Goal: Task Accomplishment & Management: Use online tool/utility

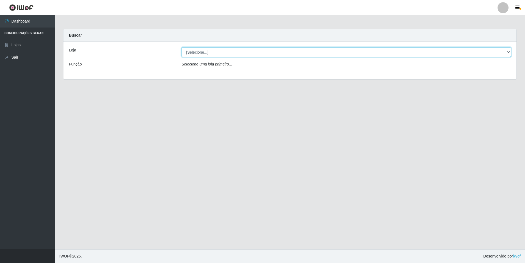
click at [509, 52] on select "[Selecione...] [GEOGRAPHIC_DATA] - [GEOGRAPHIC_DATA]" at bounding box center [347, 52] width 330 height 10
select select "528"
click at [182, 47] on select "[Selecione...] [GEOGRAPHIC_DATA] - [GEOGRAPHIC_DATA]" at bounding box center [347, 52] width 330 height 10
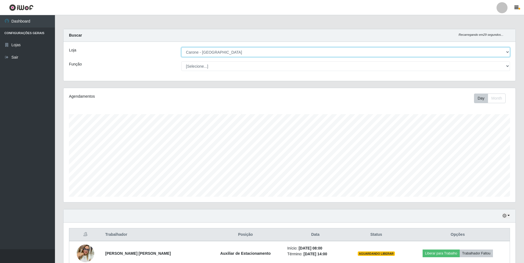
scroll to position [114, 452]
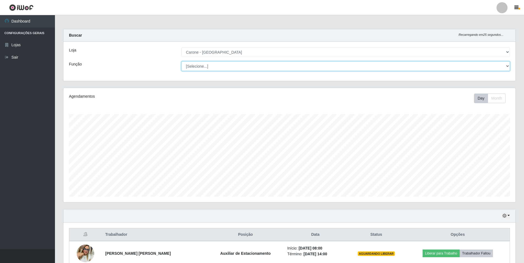
click at [509, 66] on select "[Selecione...] Auxiliar de Depósito Auxiliar de Depósito + Auxiliar de Depósito…" at bounding box center [345, 66] width 329 height 10
click at [181, 61] on select "[Selecione...] Auxiliar de Depósito Auxiliar de Depósito + Auxiliar de Depósito…" at bounding box center [345, 66] width 329 height 10
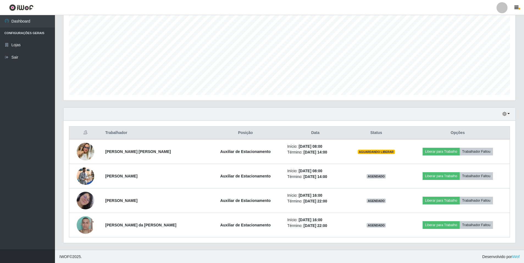
scroll to position [102, 0]
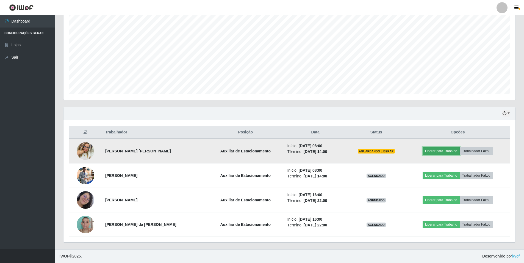
click at [428, 151] on button "Liberar para Trabalho" at bounding box center [440, 151] width 37 height 8
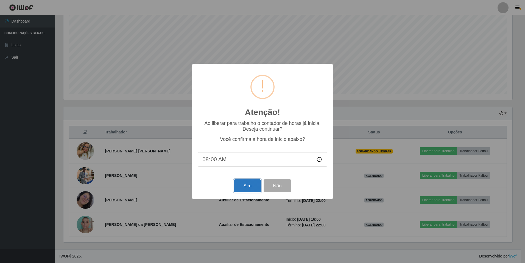
click at [242, 186] on button "Sim" at bounding box center [247, 185] width 27 height 13
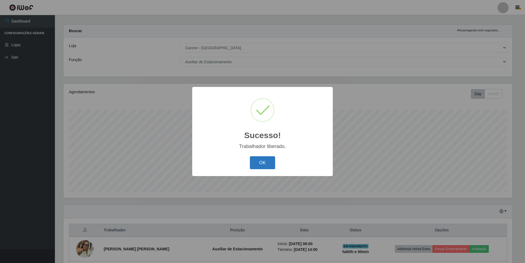
click at [269, 159] on button "OK" at bounding box center [263, 162] width 26 height 13
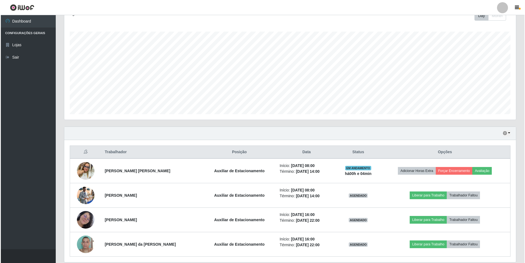
scroll to position [102, 0]
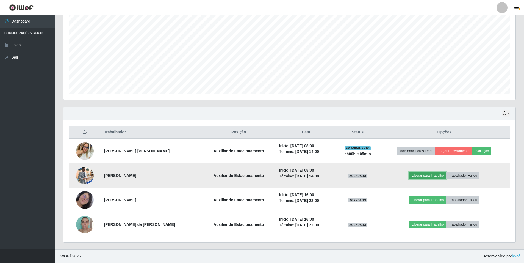
click at [428, 175] on button "Liberar para Trabalho" at bounding box center [427, 175] width 37 height 8
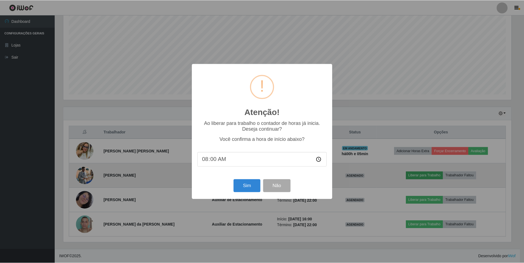
scroll to position [114, 449]
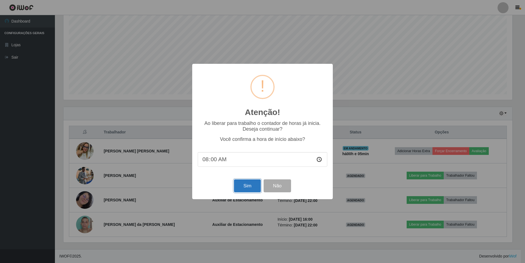
click at [246, 186] on button "Sim" at bounding box center [247, 185] width 27 height 13
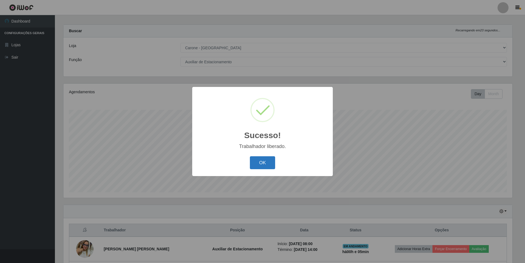
click at [254, 164] on button "OK" at bounding box center [263, 162] width 26 height 13
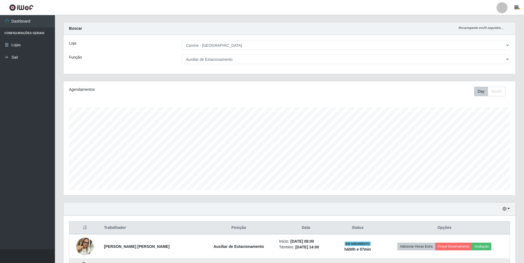
scroll to position [0, 0]
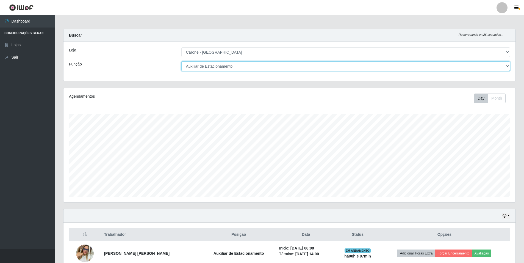
click at [506, 64] on select "[Selecione...] Auxiliar de Depósito Auxiliar de Depósito + Auxiliar de Depósito…" at bounding box center [345, 66] width 329 height 10
click at [181, 61] on select "[Selecione...] Auxiliar de Depósito Auxiliar de Depósito + Auxiliar de Depósito…" at bounding box center [345, 66] width 329 height 10
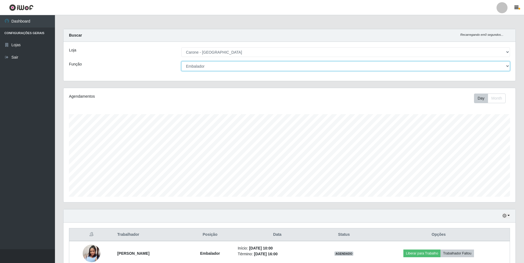
click at [493, 64] on select "[Selecione...] Auxiliar de Depósito Auxiliar de Depósito + Auxiliar de Depósito…" at bounding box center [345, 66] width 329 height 10
click at [181, 61] on select "[Selecione...] Auxiliar de Depósito Auxiliar de Depósito + Auxiliar de Depósito…" at bounding box center [345, 66] width 329 height 10
click at [355, 68] on select "[Selecione...] Auxiliar de Depósito Auxiliar de Depósito + Auxiliar de Depósito…" at bounding box center [345, 66] width 329 height 10
select select "1"
click at [181, 61] on select "[Selecione...] Auxiliar de Depósito Auxiliar de Depósito + Auxiliar de Depósito…" at bounding box center [345, 66] width 329 height 10
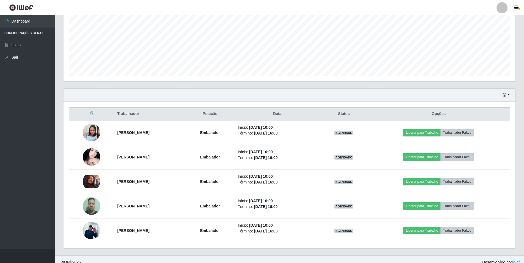
scroll to position [127, 0]
